Goal: Task Accomplishment & Management: Complete application form

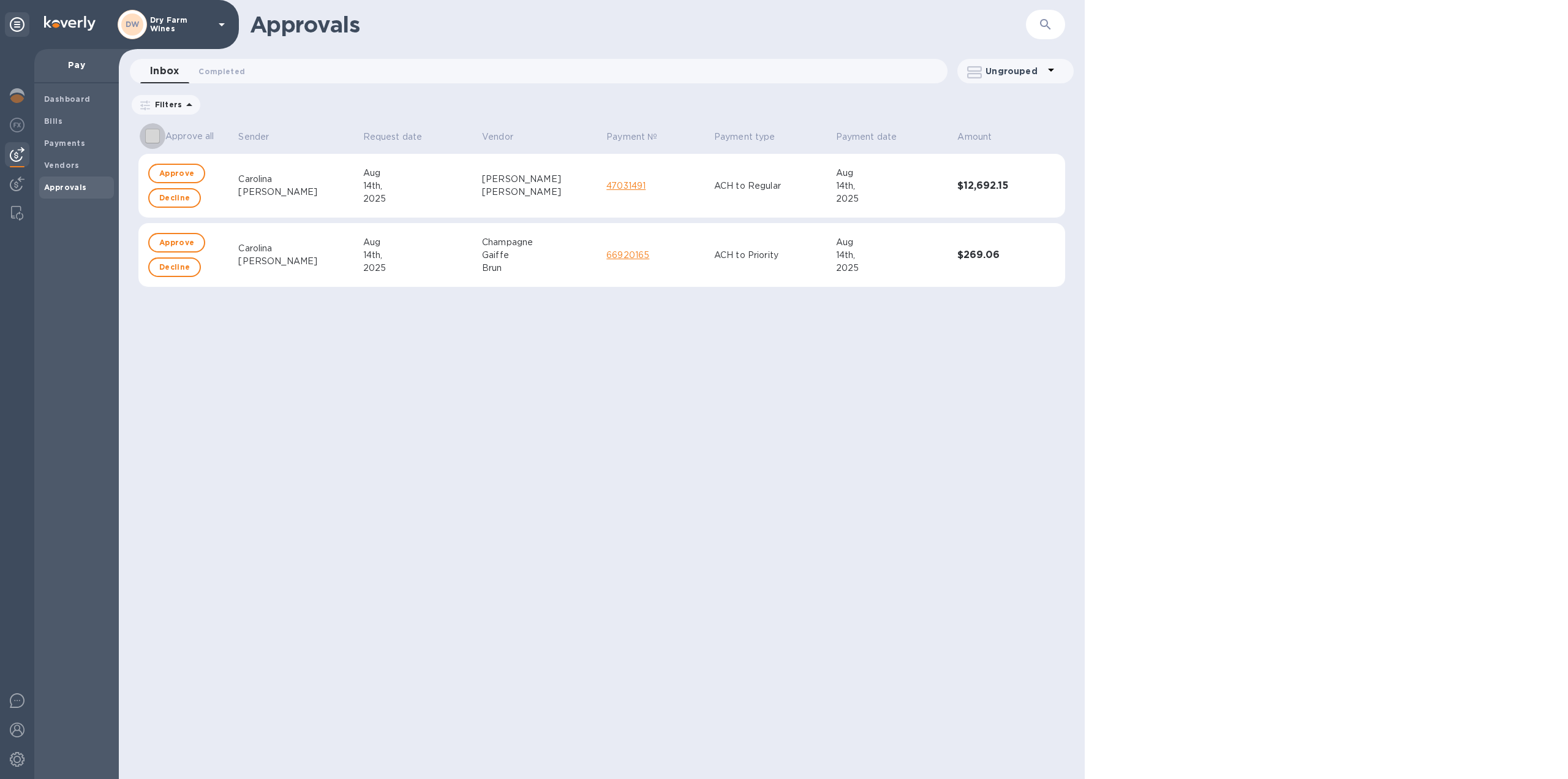
click at [151, 134] on input "Approve all" at bounding box center [152, 136] width 26 height 26
checkbox input "true"
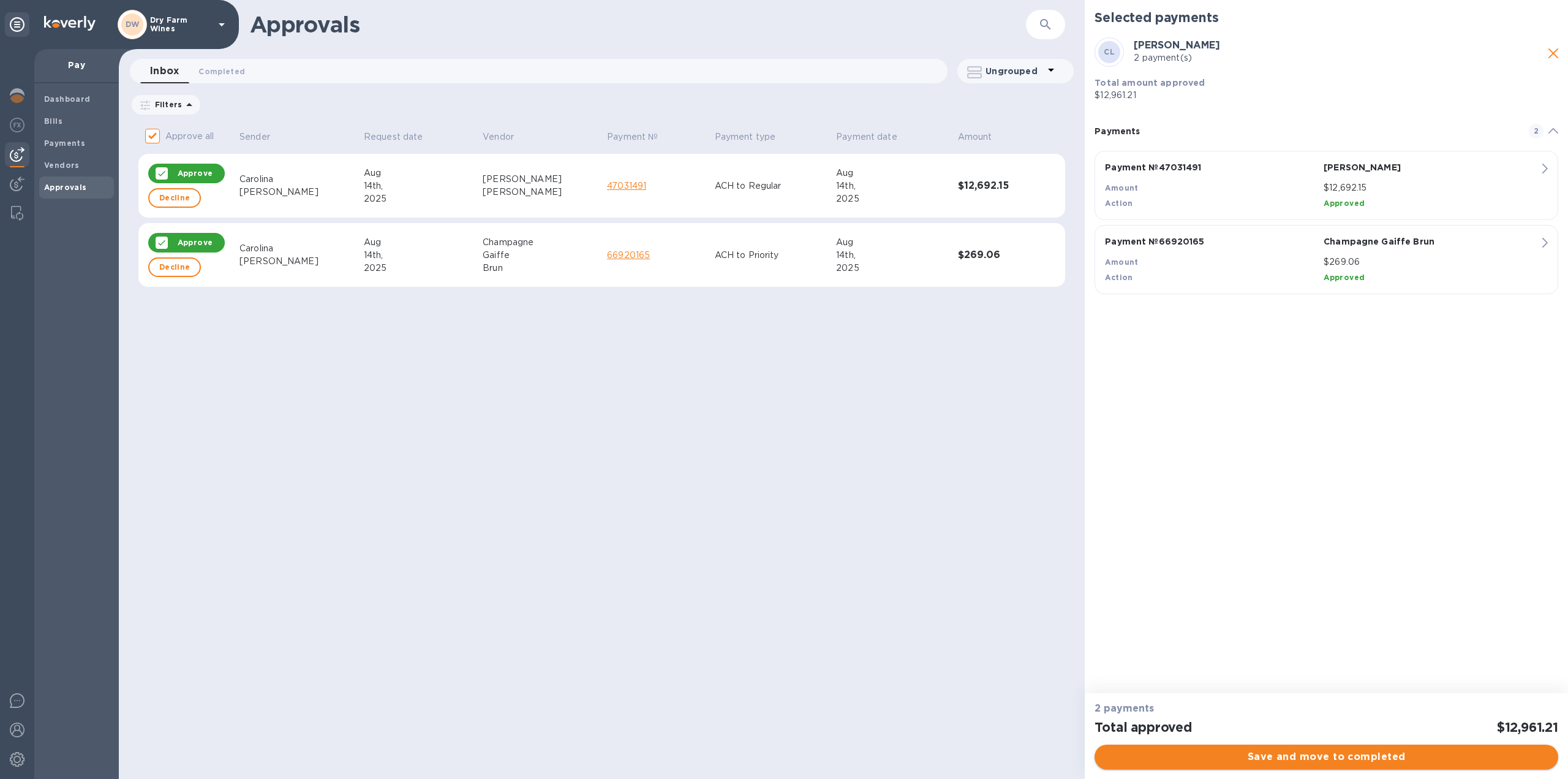
click at [1275, 756] on span "Save and move to completed" at bounding box center [1326, 757] width 444 height 15
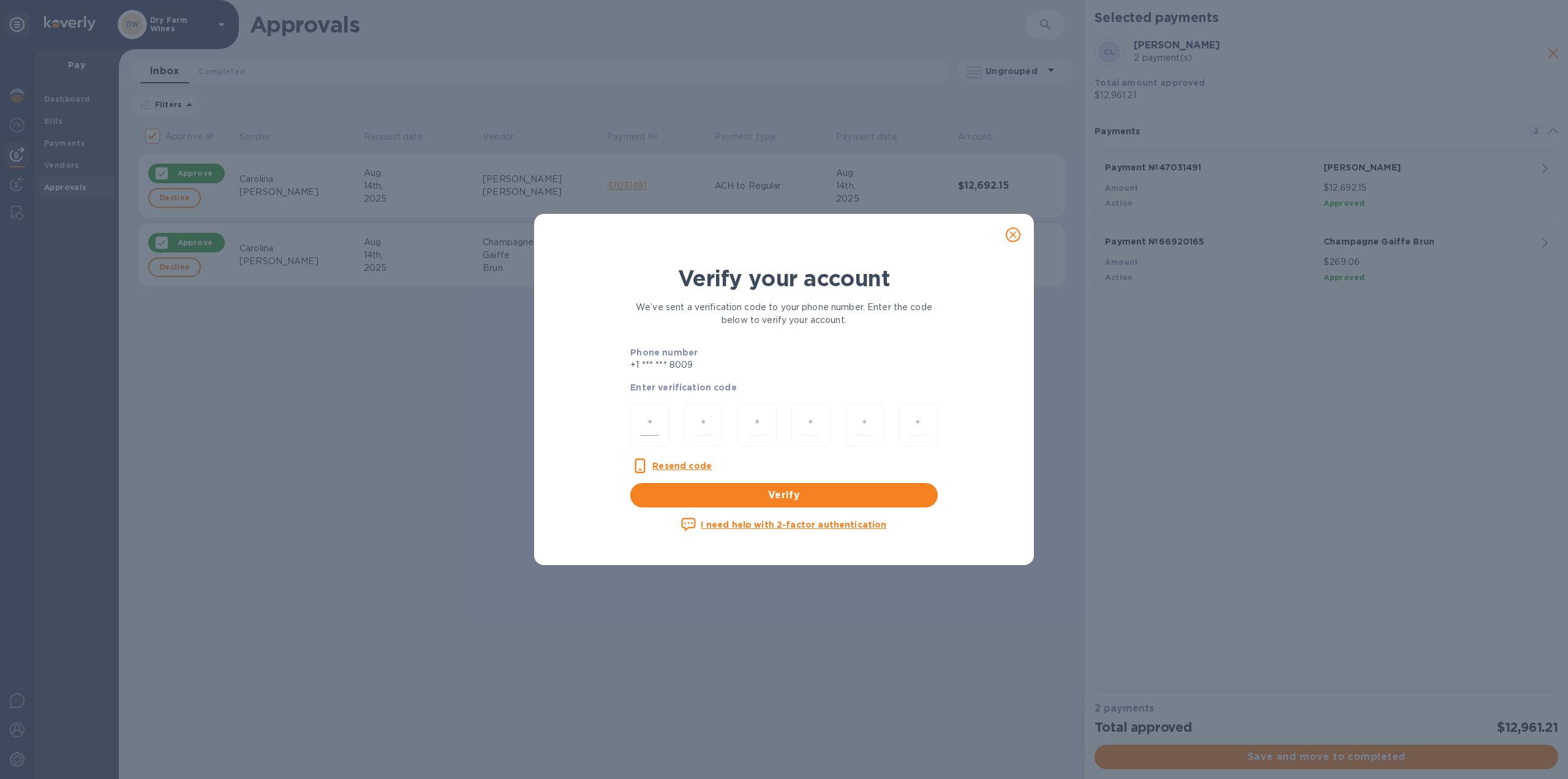
click at [649, 416] on input "number" at bounding box center [649, 425] width 19 height 22
type input "6"
type input "1"
type input "5"
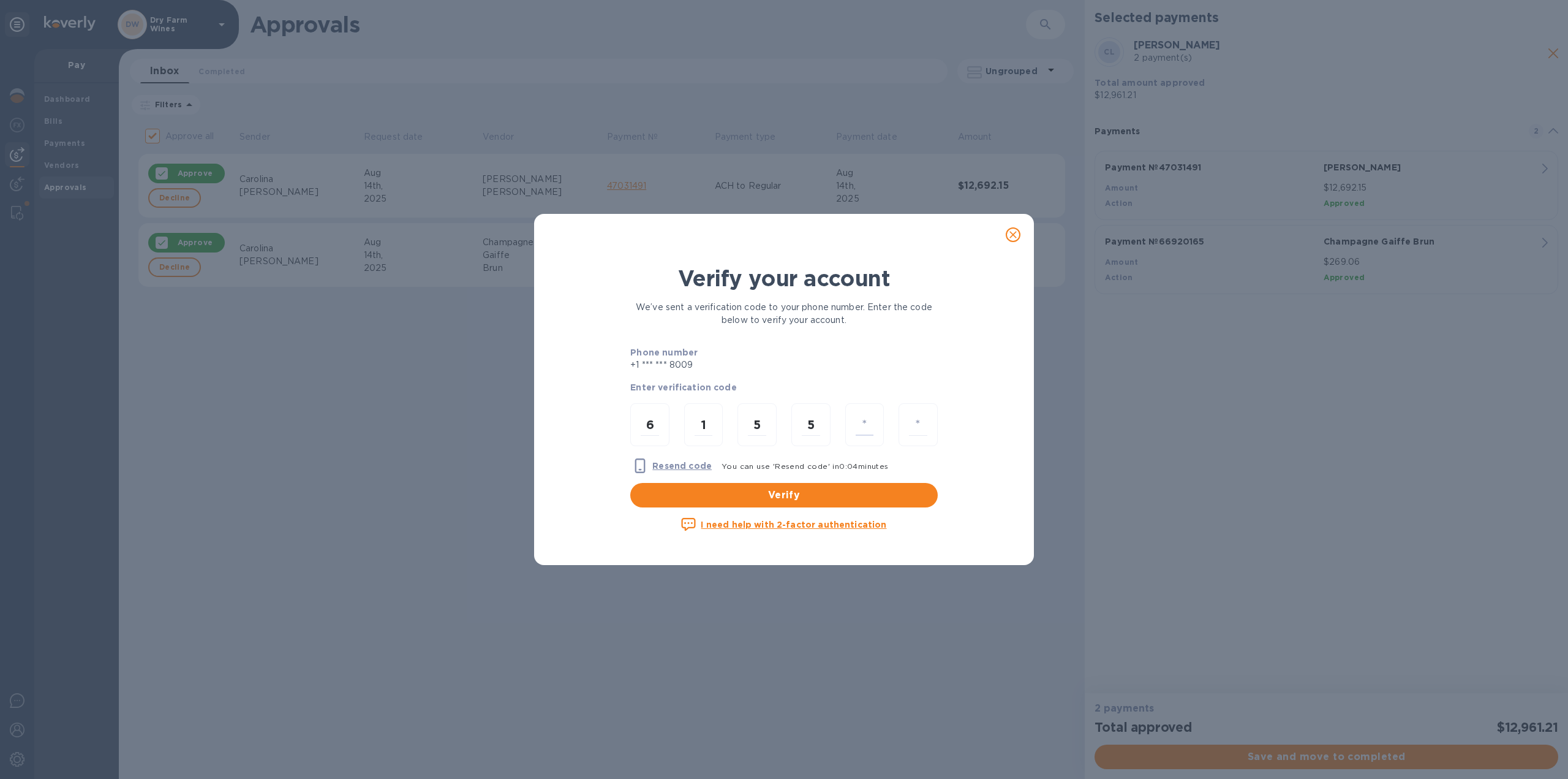
type input "1"
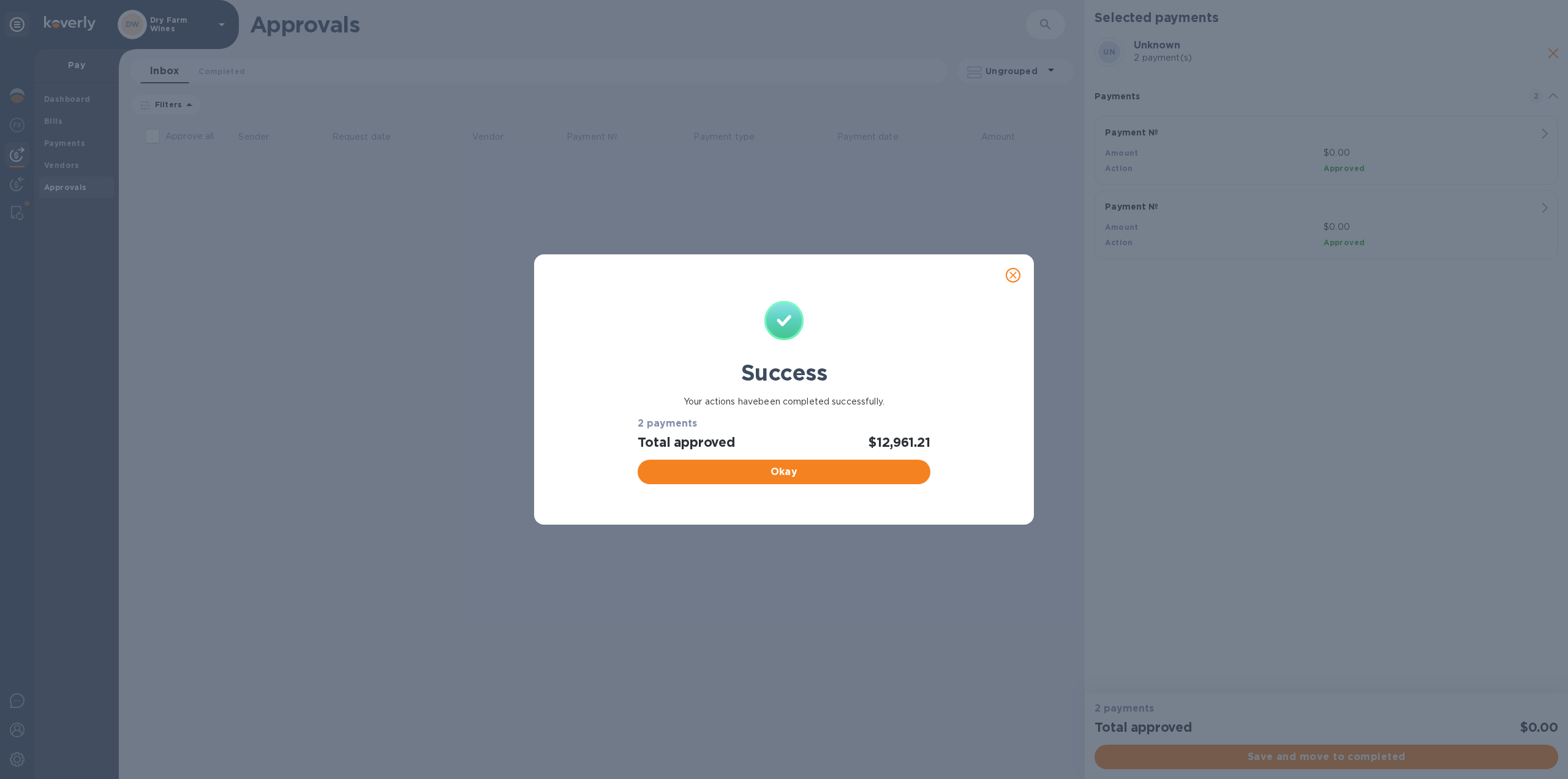
checkbox input "false"
click at [806, 485] on div "Okay" at bounding box center [784, 472] width 302 height 35
click at [798, 463] on button "Okay" at bounding box center [783, 472] width 292 height 24
